Goal: Transaction & Acquisition: Book appointment/travel/reservation

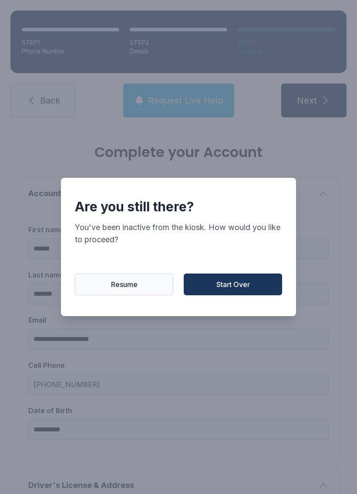
scroll to position [281, 0]
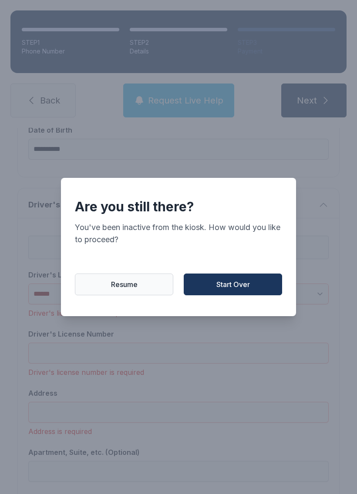
click at [235, 290] on span "Start Over" at bounding box center [232, 284] width 33 height 10
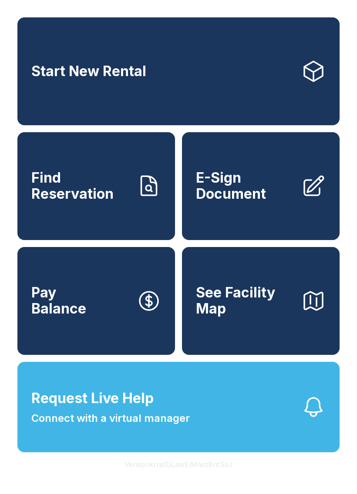
click at [139, 80] on span "Start New Rental" at bounding box center [88, 72] width 115 height 16
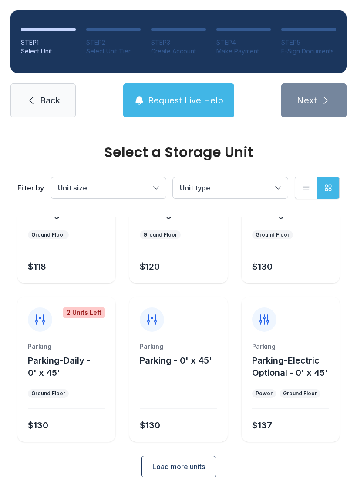
scroll to position [67, 0]
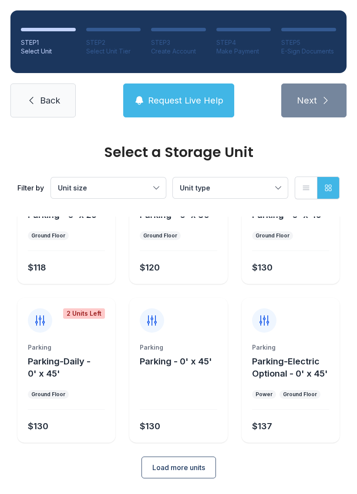
click at [52, 100] on span "Back" at bounding box center [50, 100] width 20 height 12
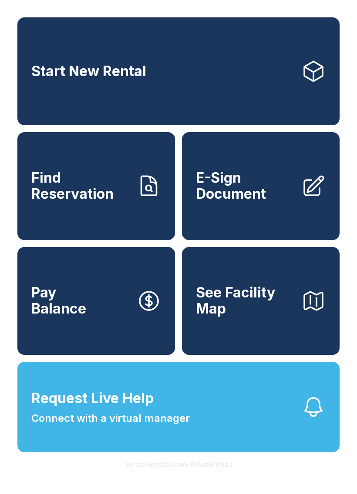
click at [141, 67] on span "Start New Rental" at bounding box center [88, 72] width 115 height 16
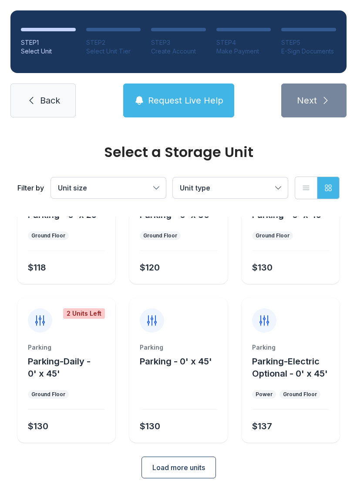
scroll to position [67, 0]
click at [175, 463] on span "Load more units" at bounding box center [178, 467] width 53 height 10
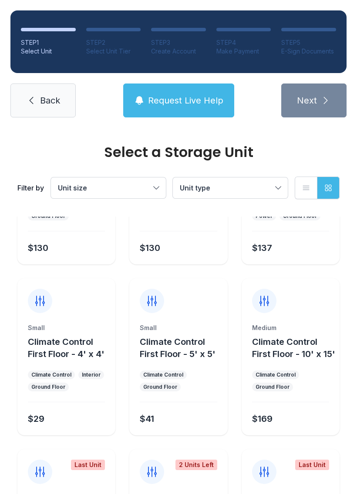
scroll to position [248, 0]
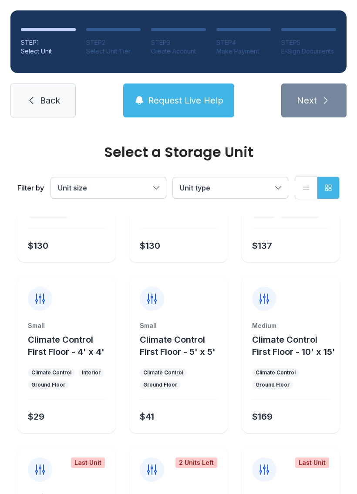
click at [175, 398] on div "Small Climate Control First Floor - 5' x 5' Climate Control Ground Floor $41" at bounding box center [178, 377] width 98 height 112
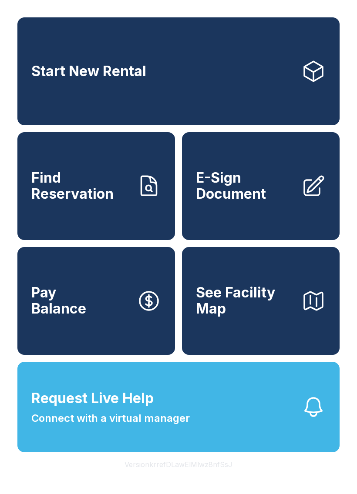
click at [59, 317] on span "Pay Balance" at bounding box center [58, 301] width 55 height 32
